Goal: Find specific page/section: Find specific page/section

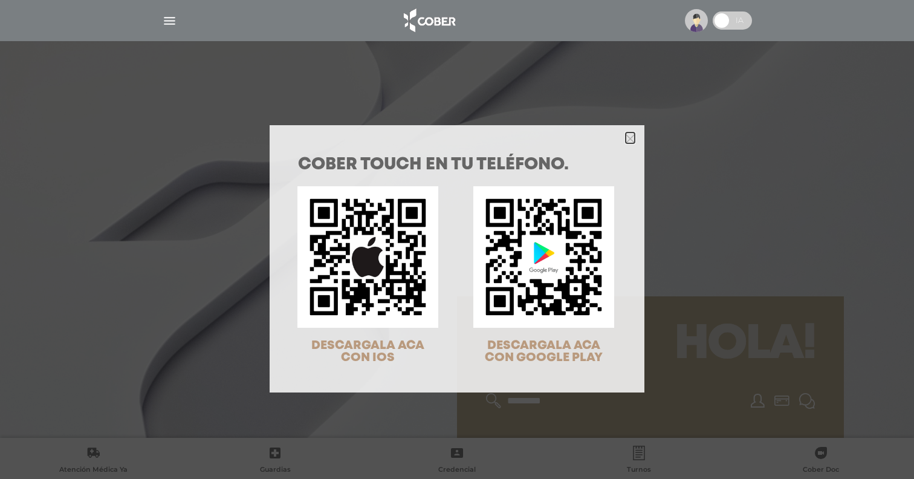
click at [629, 137] on icon "Close" at bounding box center [630, 138] width 9 height 9
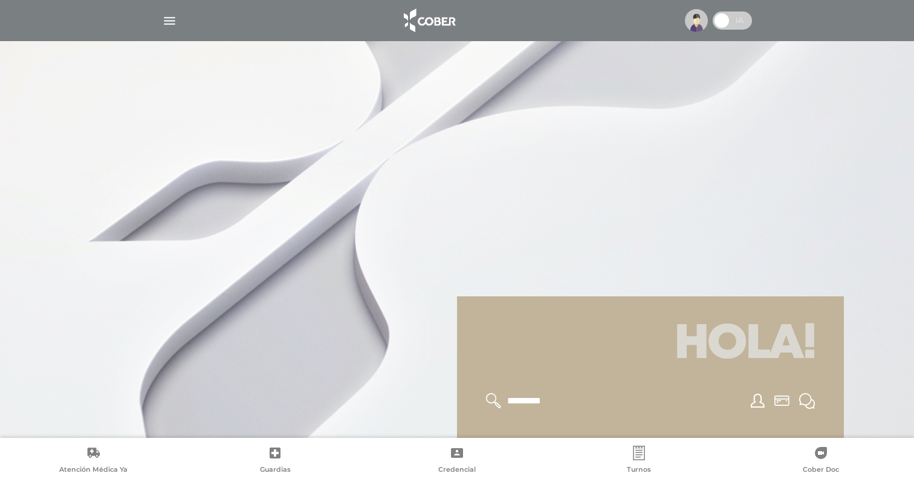
click at [171, 18] on img "button" at bounding box center [169, 20] width 15 height 15
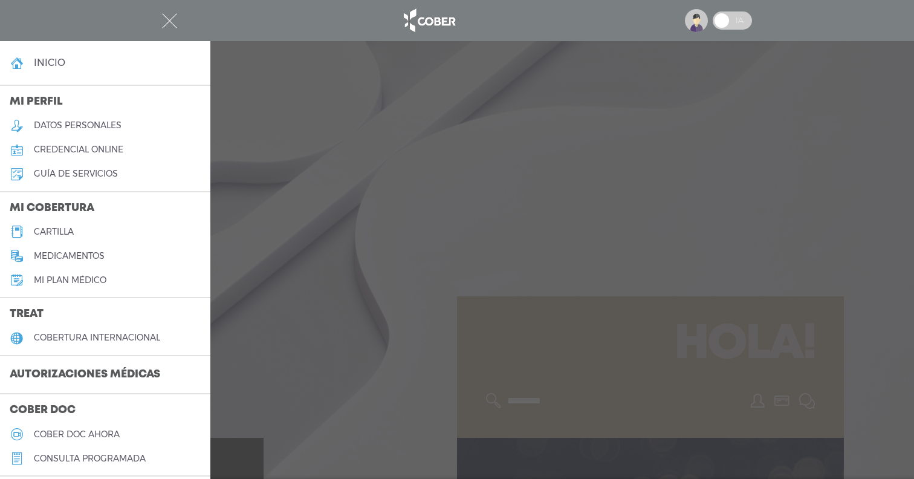
click at [75, 125] on h5 "datos personales" at bounding box center [78, 125] width 88 height 10
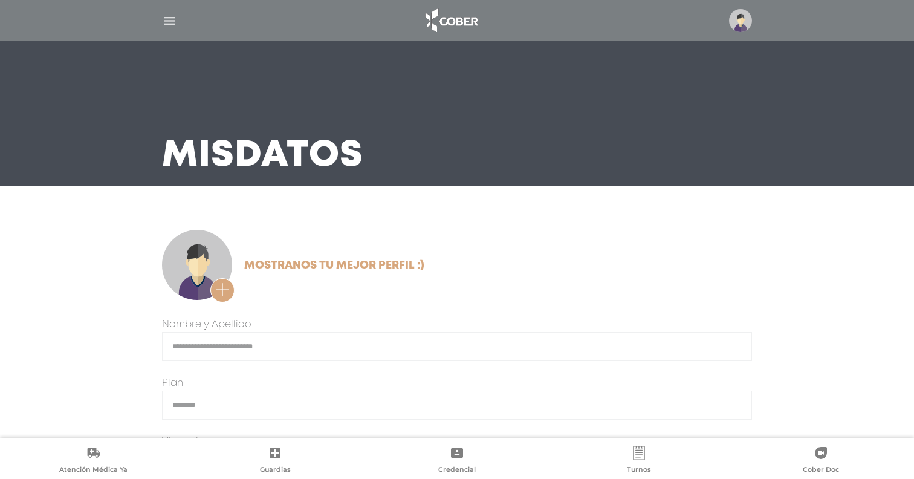
click at [169, 21] on img "button" at bounding box center [169, 20] width 15 height 15
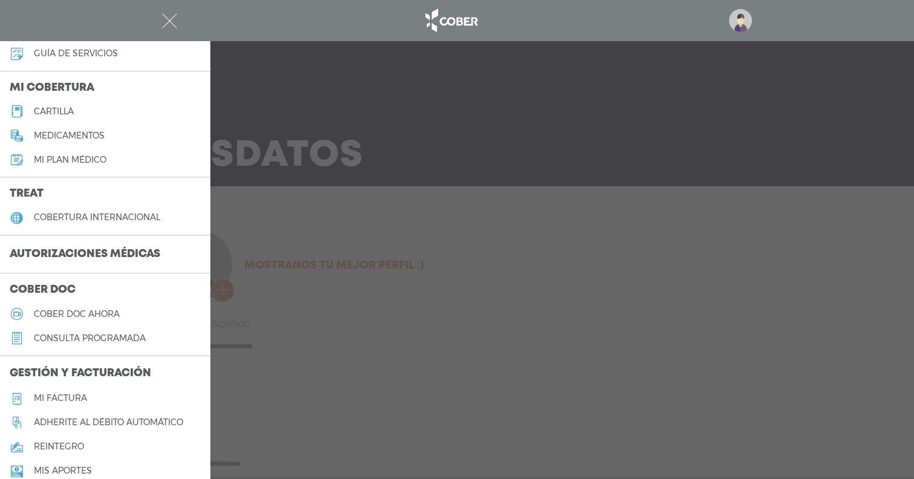
scroll to position [134, 0]
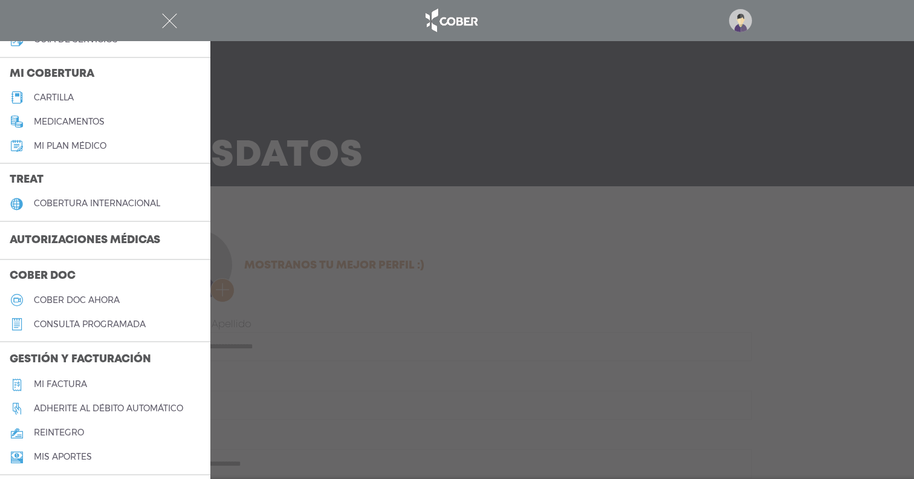
click at [68, 381] on h5 "Mi factura" at bounding box center [60, 384] width 53 height 10
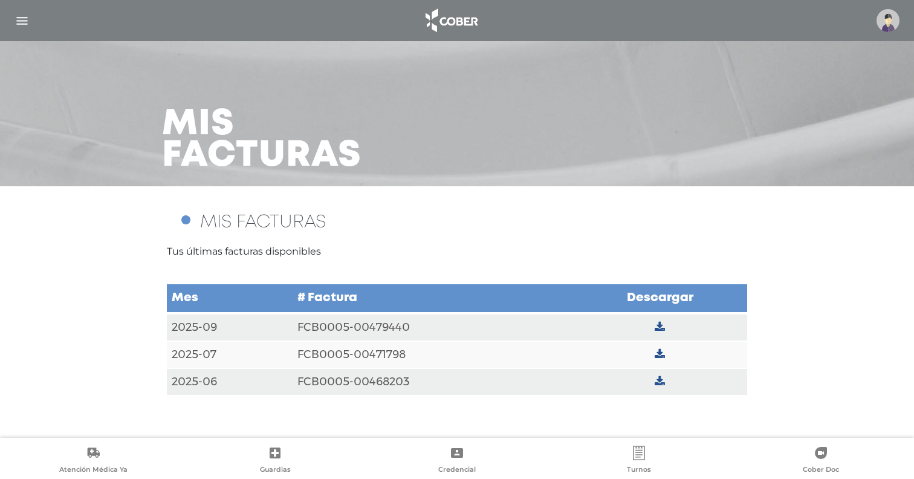
click at [655, 325] on icon at bounding box center [660, 327] width 10 height 11
click at [456, 452] on icon at bounding box center [457, 453] width 15 height 15
